Goal: Find specific page/section: Find specific page/section

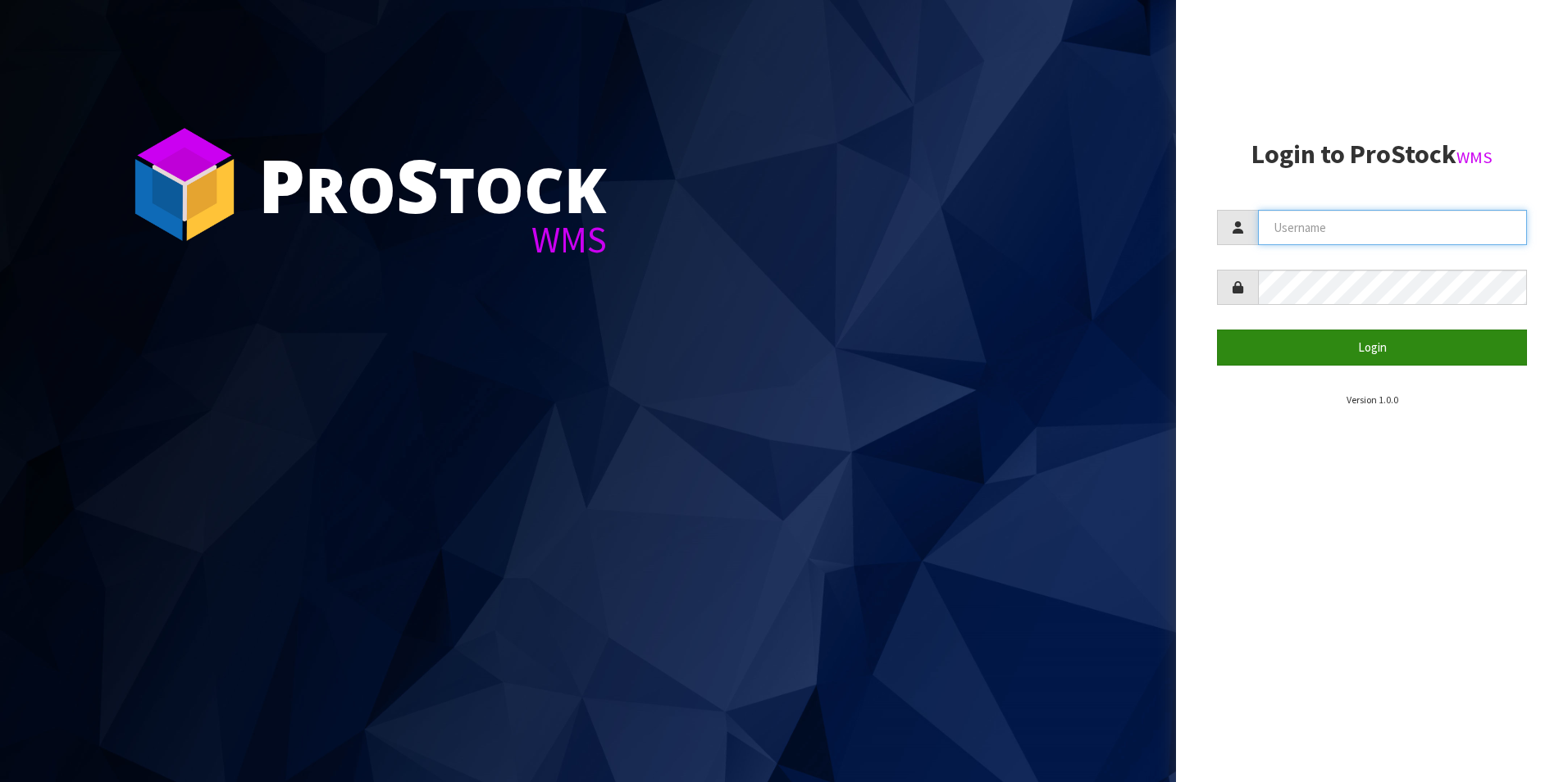
type input "OKAB"
click at [1358, 350] on button "Login" at bounding box center [1372, 346] width 310 height 35
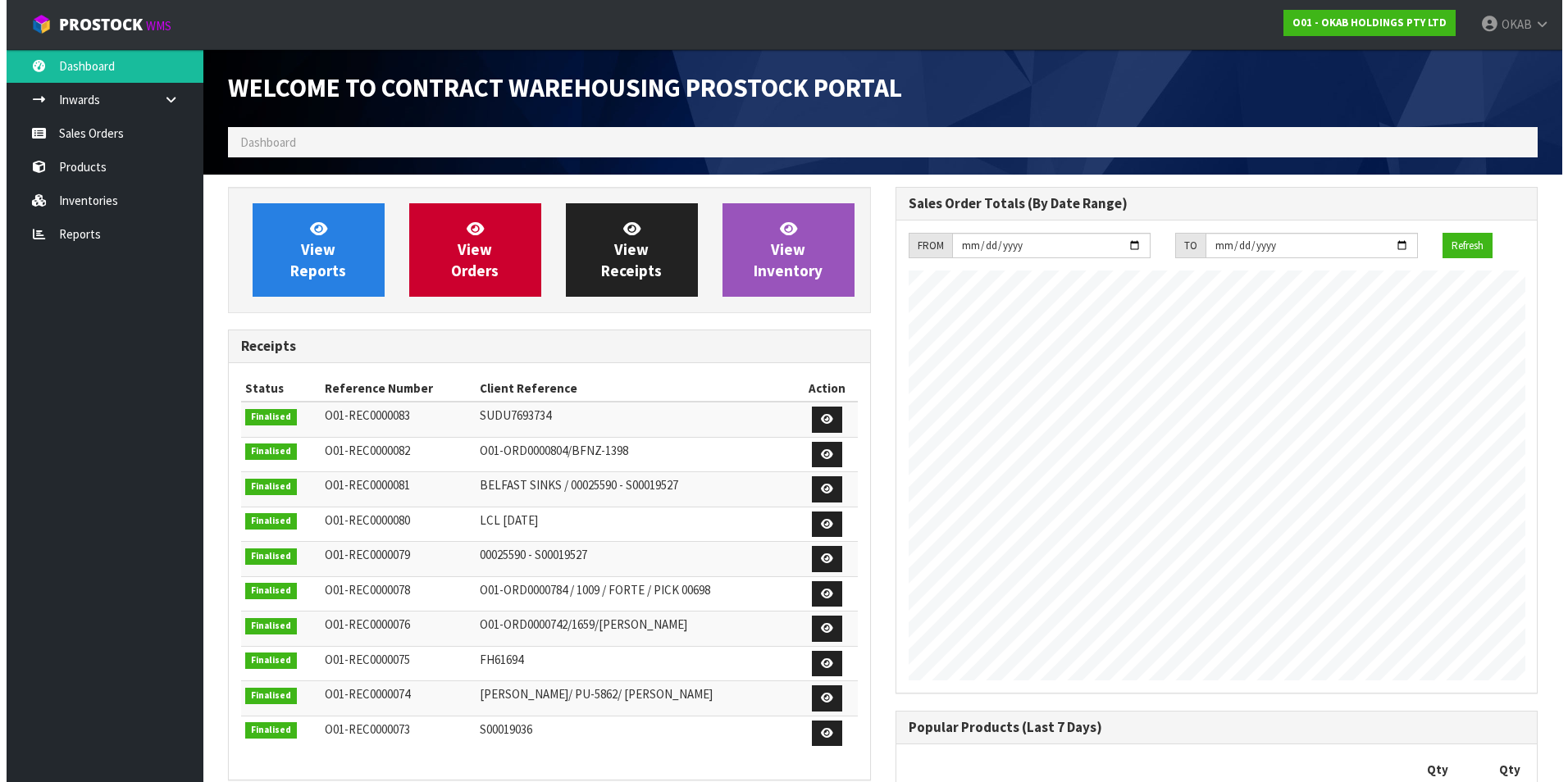
scroll to position [873, 667]
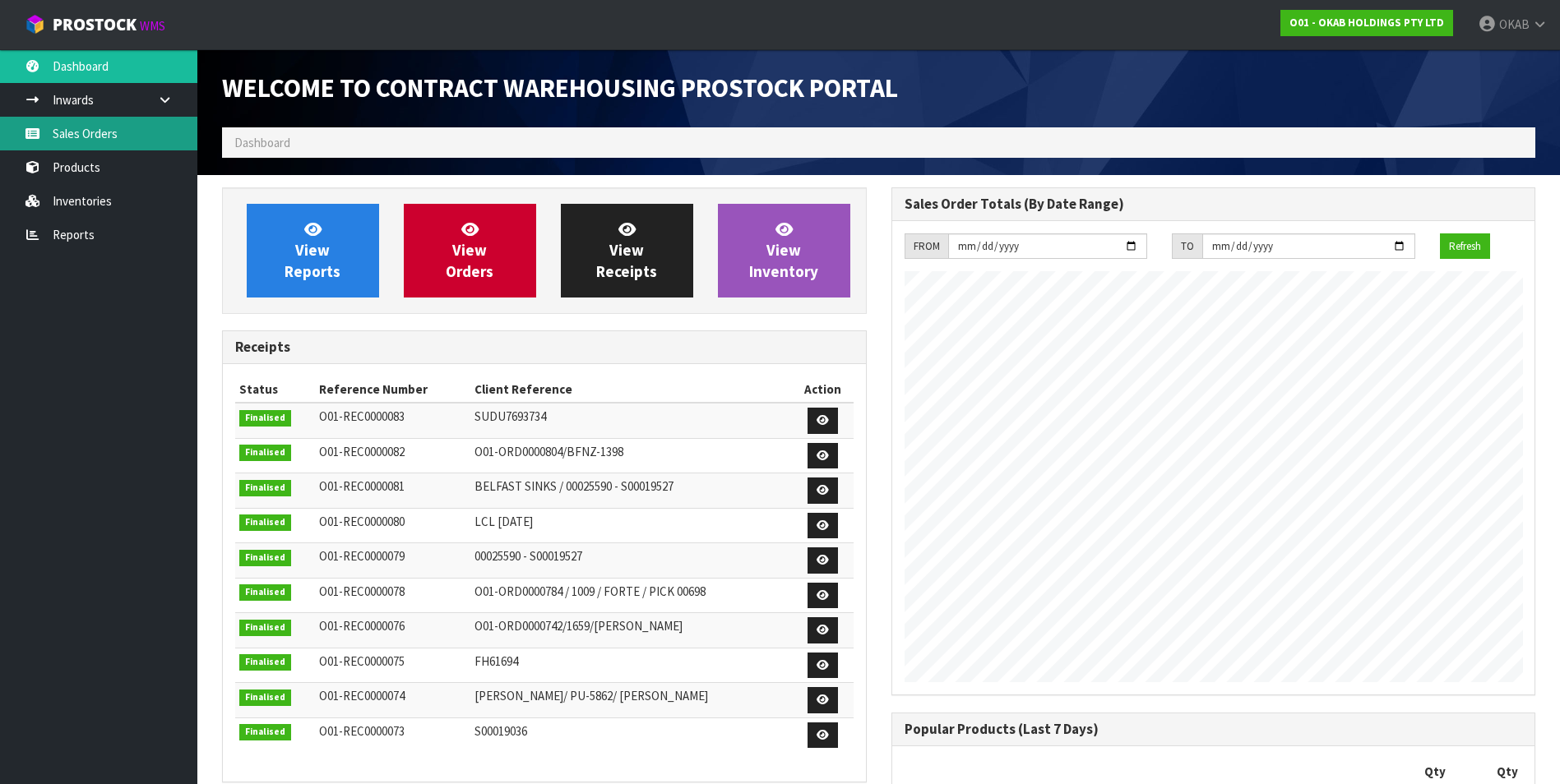
click at [99, 138] on link "Sales Orders" at bounding box center [98, 134] width 197 height 34
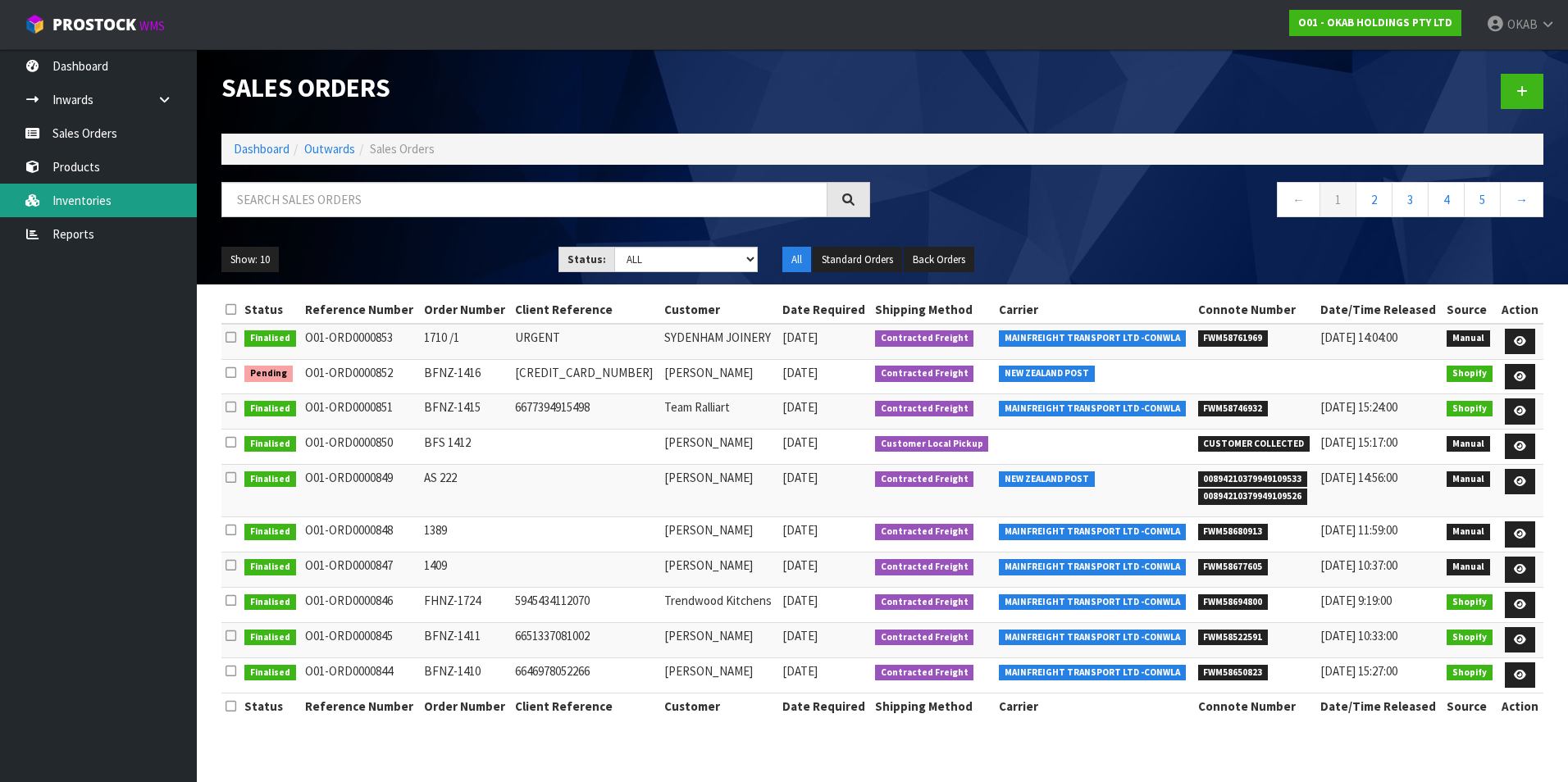
click at [60, 208] on link "Inventories" at bounding box center [98, 201] width 197 height 34
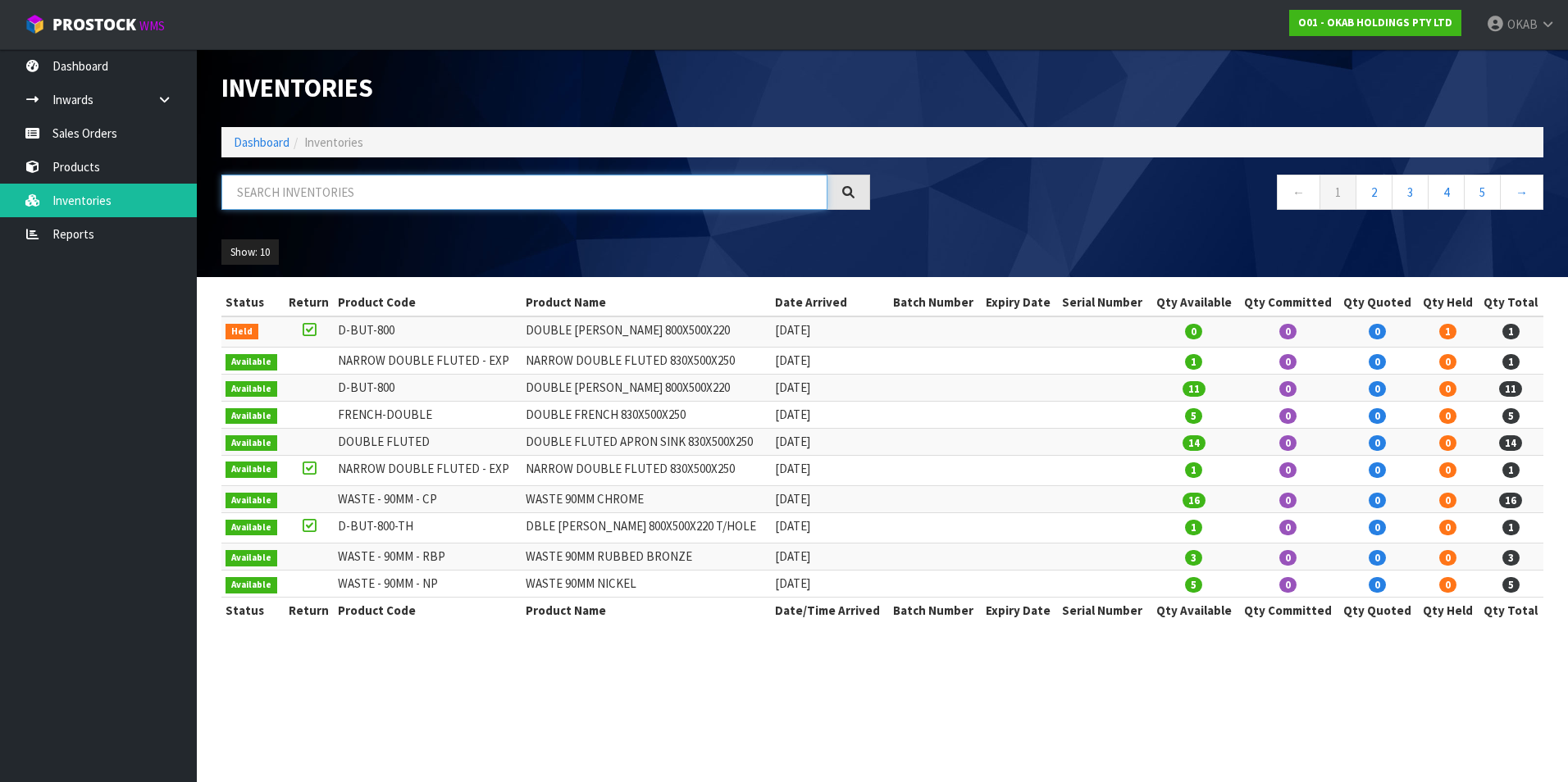
click at [386, 200] on input "text" at bounding box center [524, 191] width 606 height 35
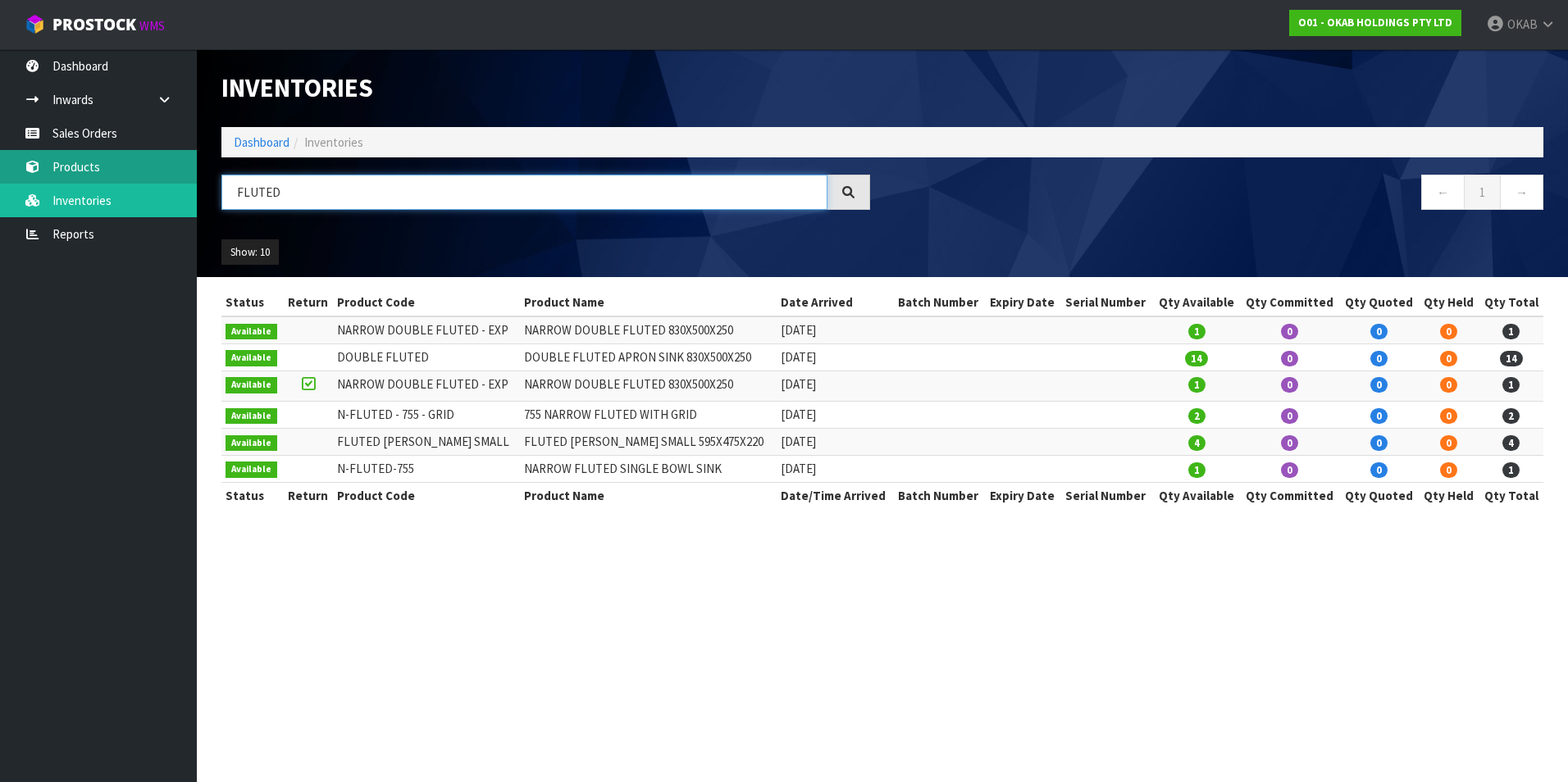
drag, startPoint x: 200, startPoint y: 182, endPoint x: 179, endPoint y: 181, distance: 21.0
click at [179, 181] on body "Toggle navigation ProStock WMS O01 - OKAB HOLDINGS PTY LTD OKAB Logout Dashboar…" at bounding box center [784, 391] width 1568 height 782
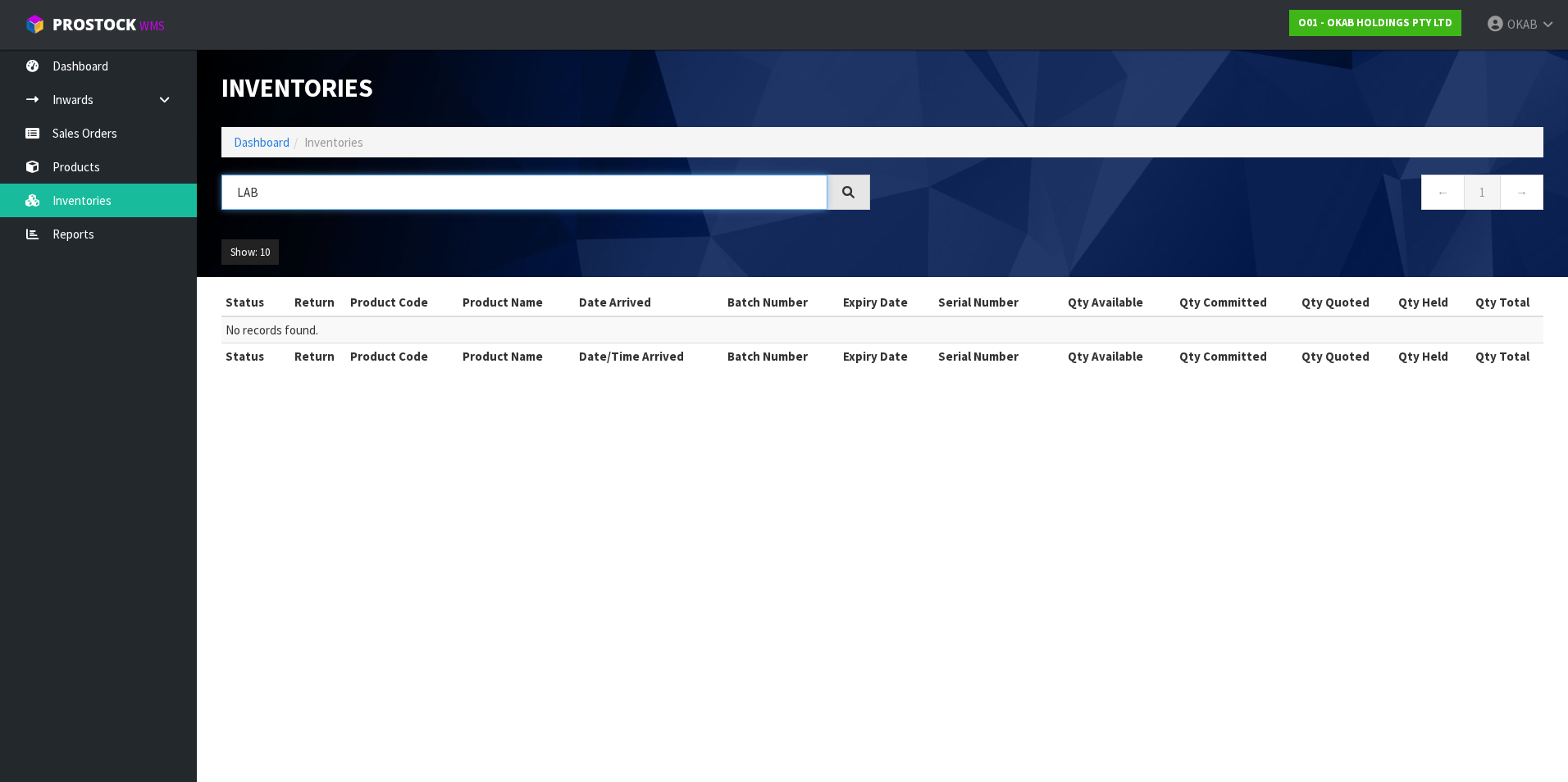
drag, startPoint x: 266, startPoint y: 185, endPoint x: 233, endPoint y: 186, distance: 33.0
click at [233, 186] on input "LAB" at bounding box center [524, 191] width 606 height 35
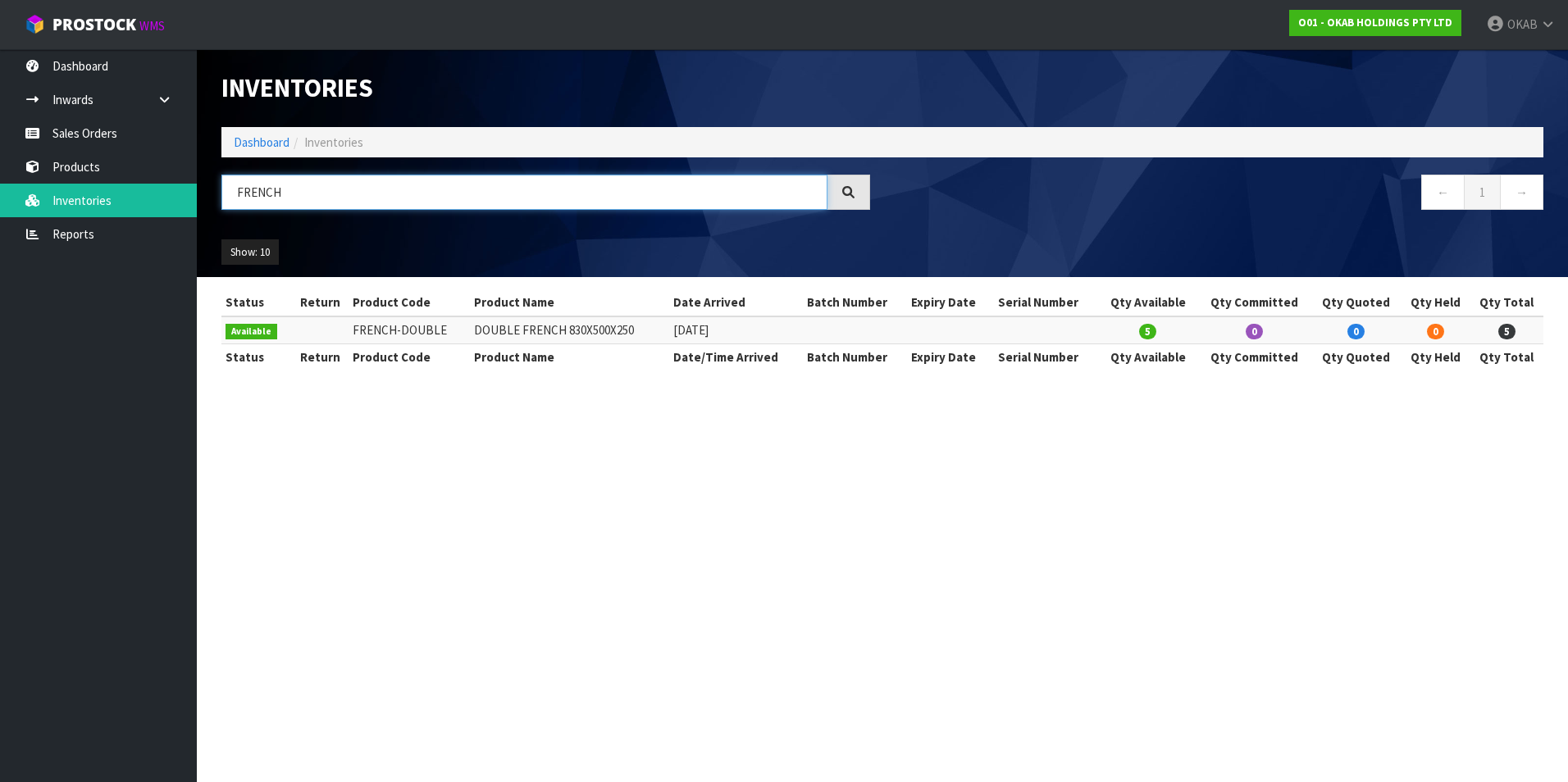
drag, startPoint x: 286, startPoint y: 202, endPoint x: 230, endPoint y: 199, distance: 56.1
click at [230, 199] on input "FRENCH" at bounding box center [524, 191] width 606 height 35
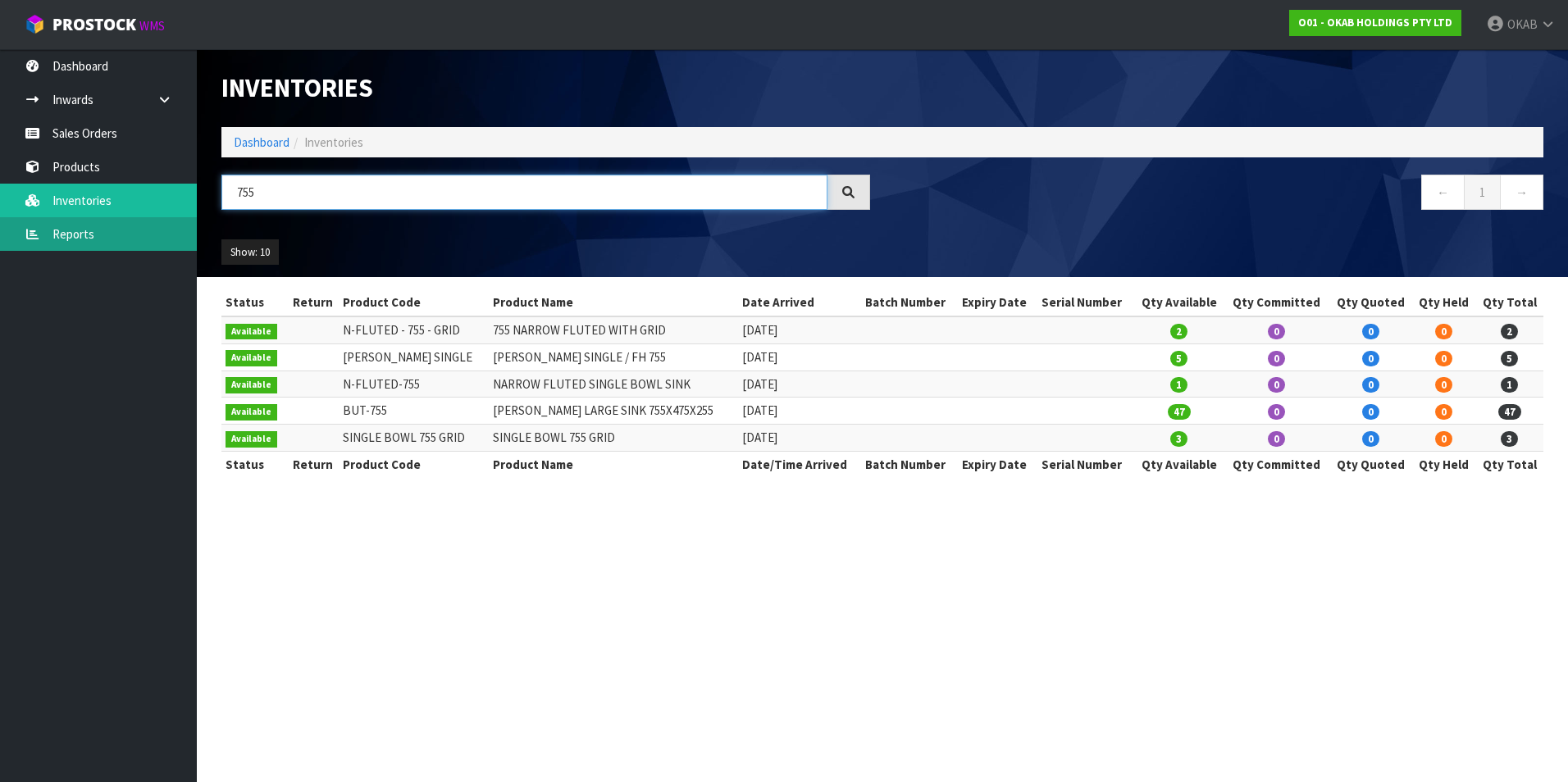
drag, startPoint x: 262, startPoint y: 214, endPoint x: 156, endPoint y: 220, distance: 106.2
click at [143, 231] on body "Toggle navigation ProStock WMS O01 - OKAB HOLDINGS PTY LTD OKAB Logout Dashboar…" at bounding box center [784, 391] width 1568 height 782
type input "RE 65"
